Goal: Obtain resource: Obtain resource

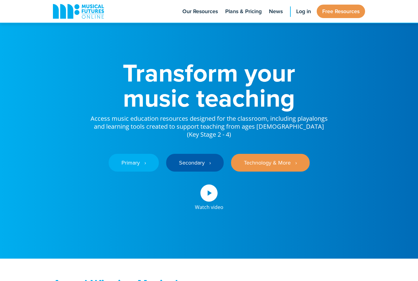
click at [304, 12] on span "Log in" at bounding box center [303, 11] width 15 height 8
click at [301, 9] on span "Log in" at bounding box center [303, 11] width 15 height 8
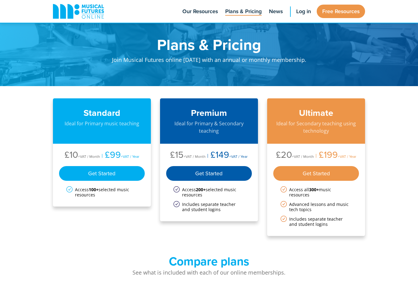
click at [335, 12] on link "Free Resources" at bounding box center [341, 11] width 48 height 13
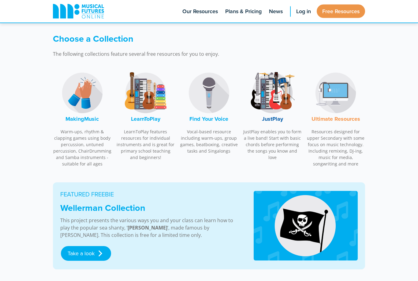
scroll to position [171, 0]
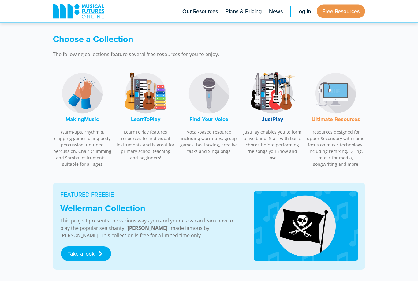
click at [147, 114] on img at bounding box center [146, 93] width 46 height 46
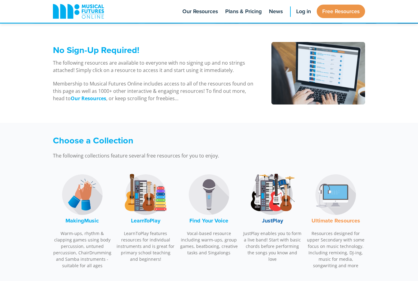
scroll to position [0, 0]
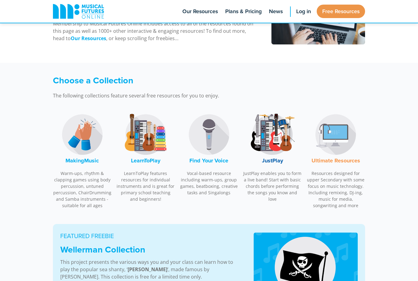
click at [156, 160] on font "LearnToPlay" at bounding box center [145, 161] width 29 height 8
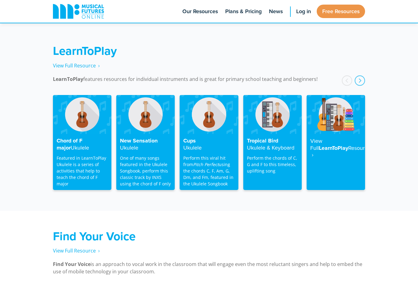
scroll to position [979, 0]
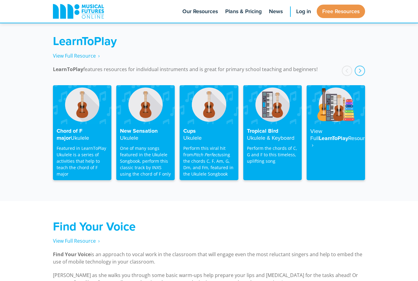
click at [330, 134] on strong "Resource ‎ ›" at bounding box center [341, 141] width 60 height 15
